Goal: Information Seeking & Learning: Learn about a topic

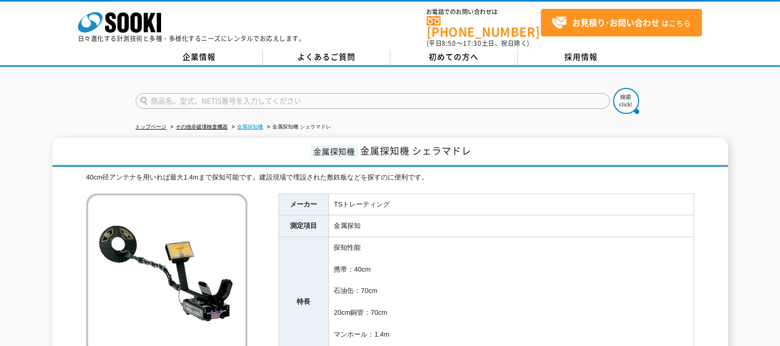
click at [247, 124] on link "金属探知機" at bounding box center [251, 127] width 26 height 6
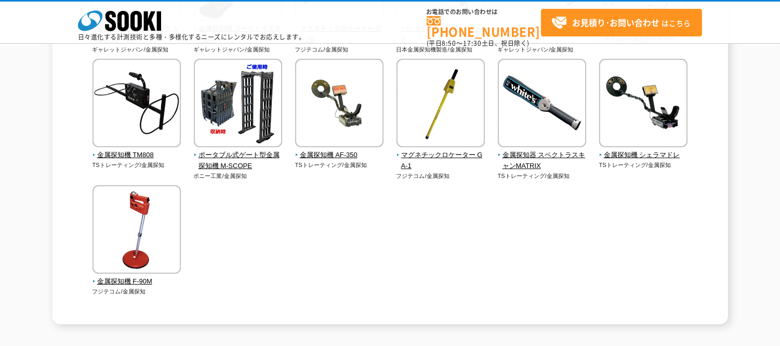
scroll to position [231, 0]
click at [148, 234] on img at bounding box center [137, 230] width 88 height 91
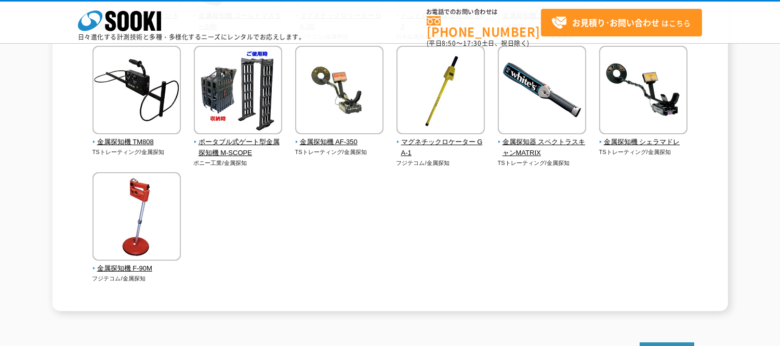
scroll to position [239, 0]
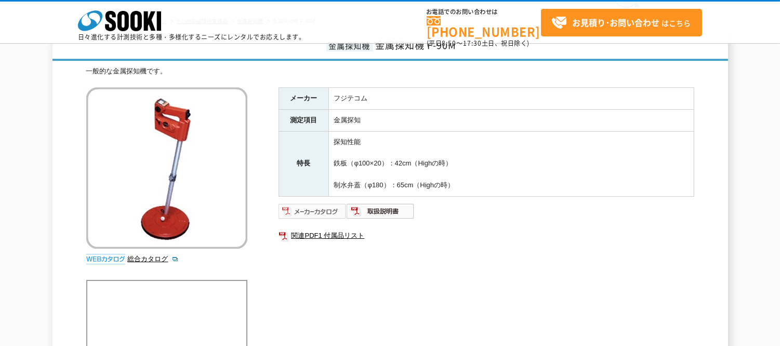
scroll to position [115, 0]
